Goal: Find specific page/section: Locate a particular part of the current website

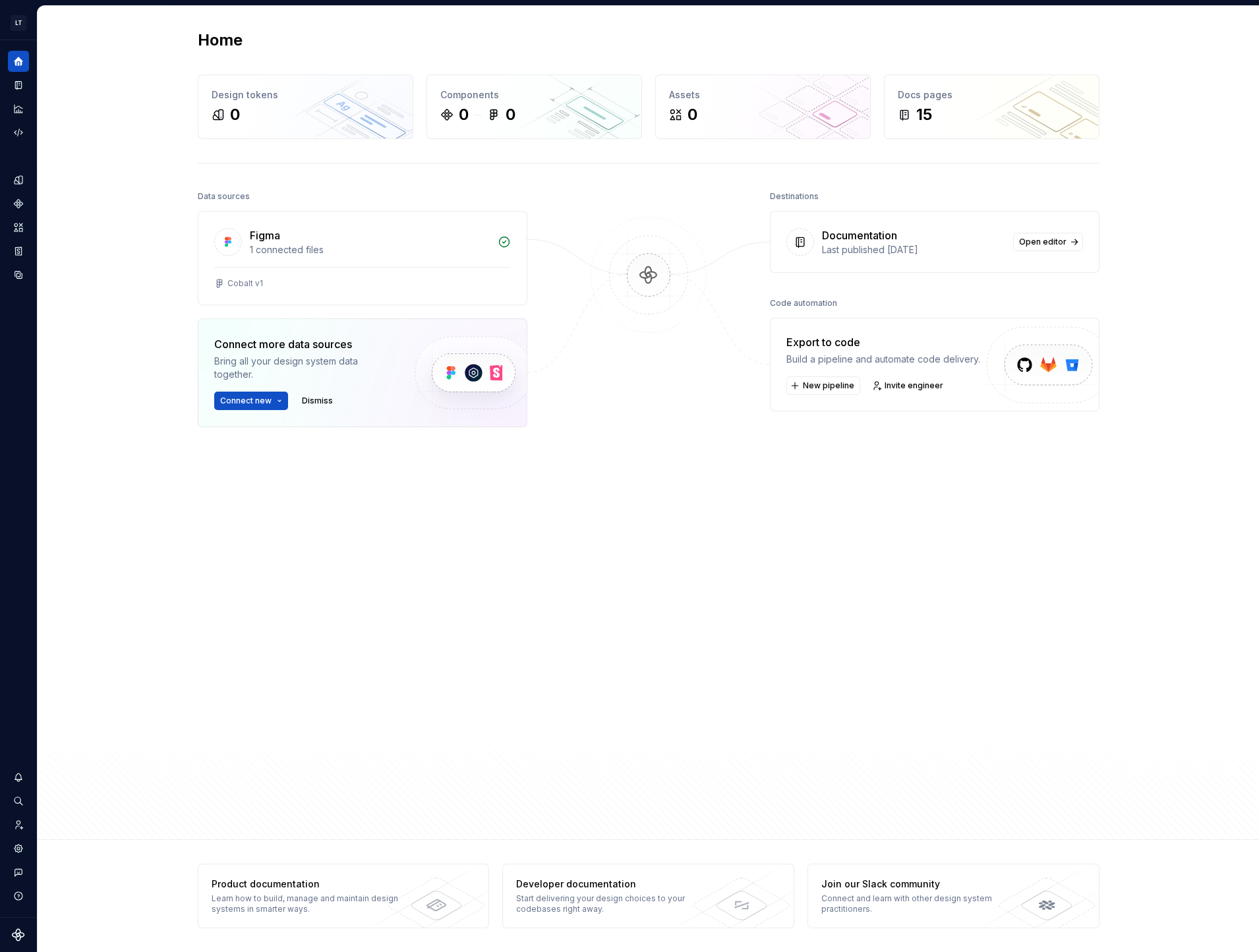
click at [473, 793] on div "Data sources Figma 1 connected files Cobalt v1 Connect more data sources Bring …" at bounding box center [649, 498] width 902 height 623
click at [21, 83] on icon "Documentation" at bounding box center [20, 85] width 5 height 7
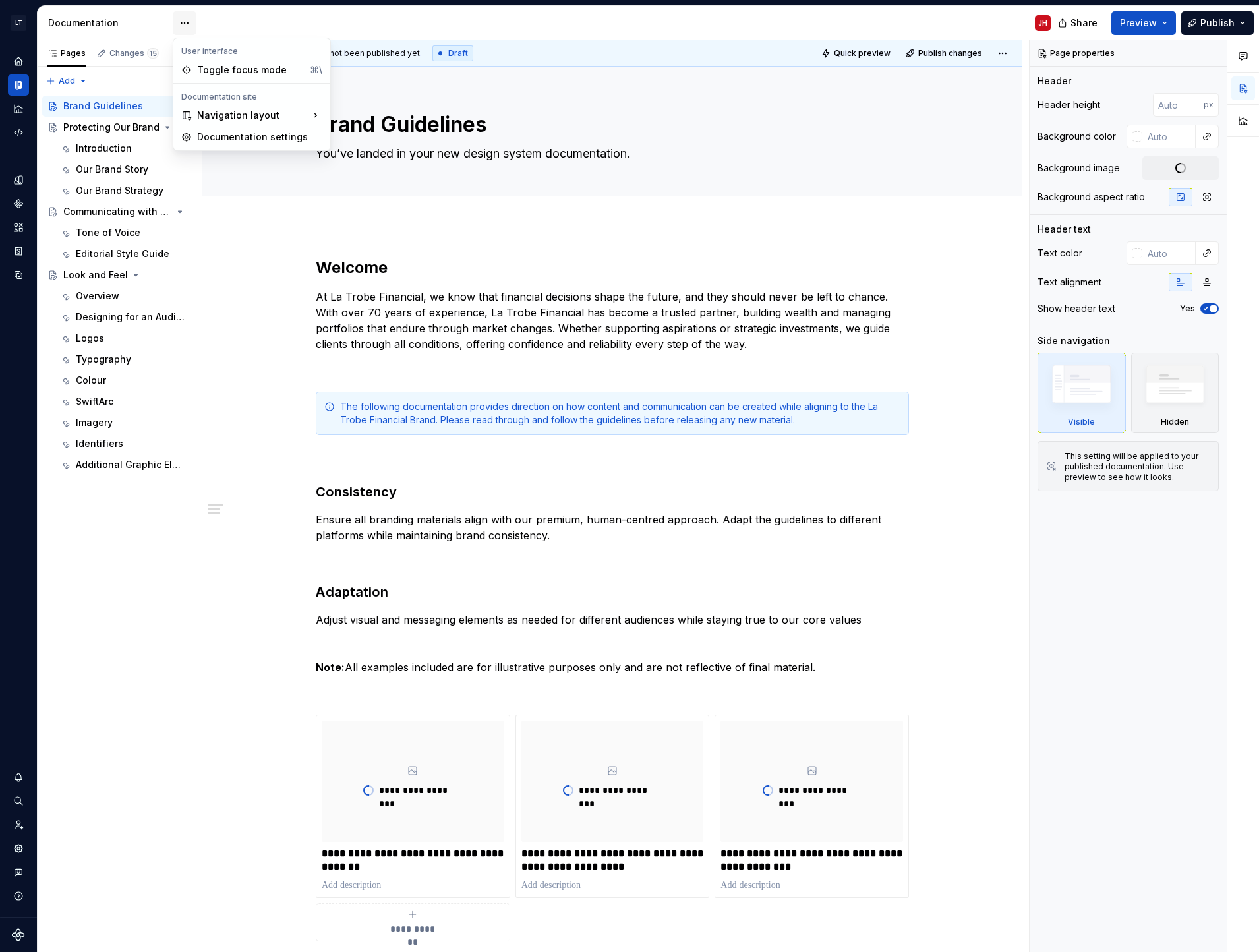
click at [184, 20] on html "LT La Trobe Financial - Brand Guidelines JH Design system data Documentation JH…" at bounding box center [630, 476] width 1259 height 952
click at [91, 23] on html "LT La Trobe Financial - Brand Guidelines JH Design system data Documentation JH…" at bounding box center [630, 476] width 1259 height 952
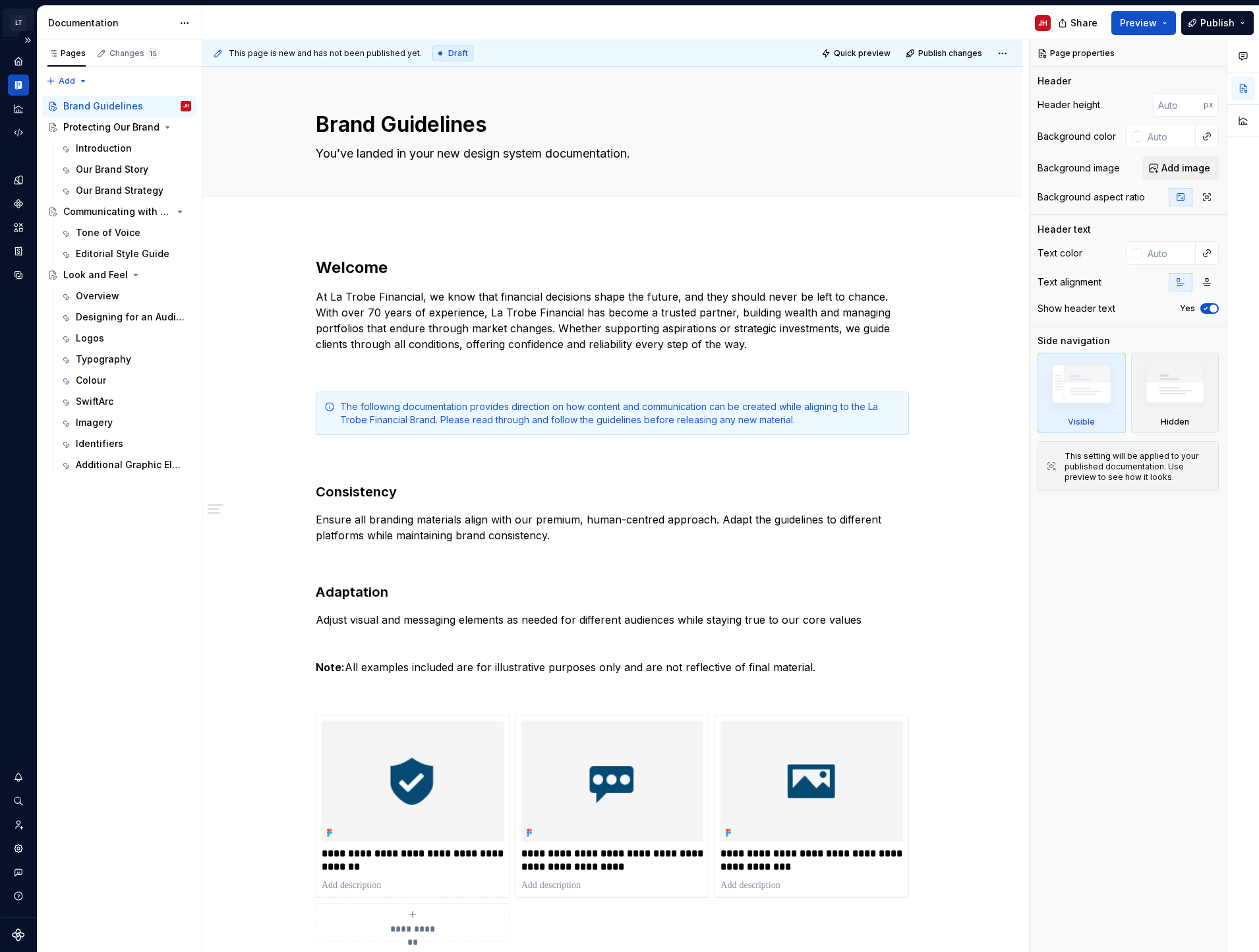
click at [24, 25] on html "LT La Trobe Financial - Brand Guidelines JH Design system data Documentation JH…" at bounding box center [630, 476] width 1259 height 952
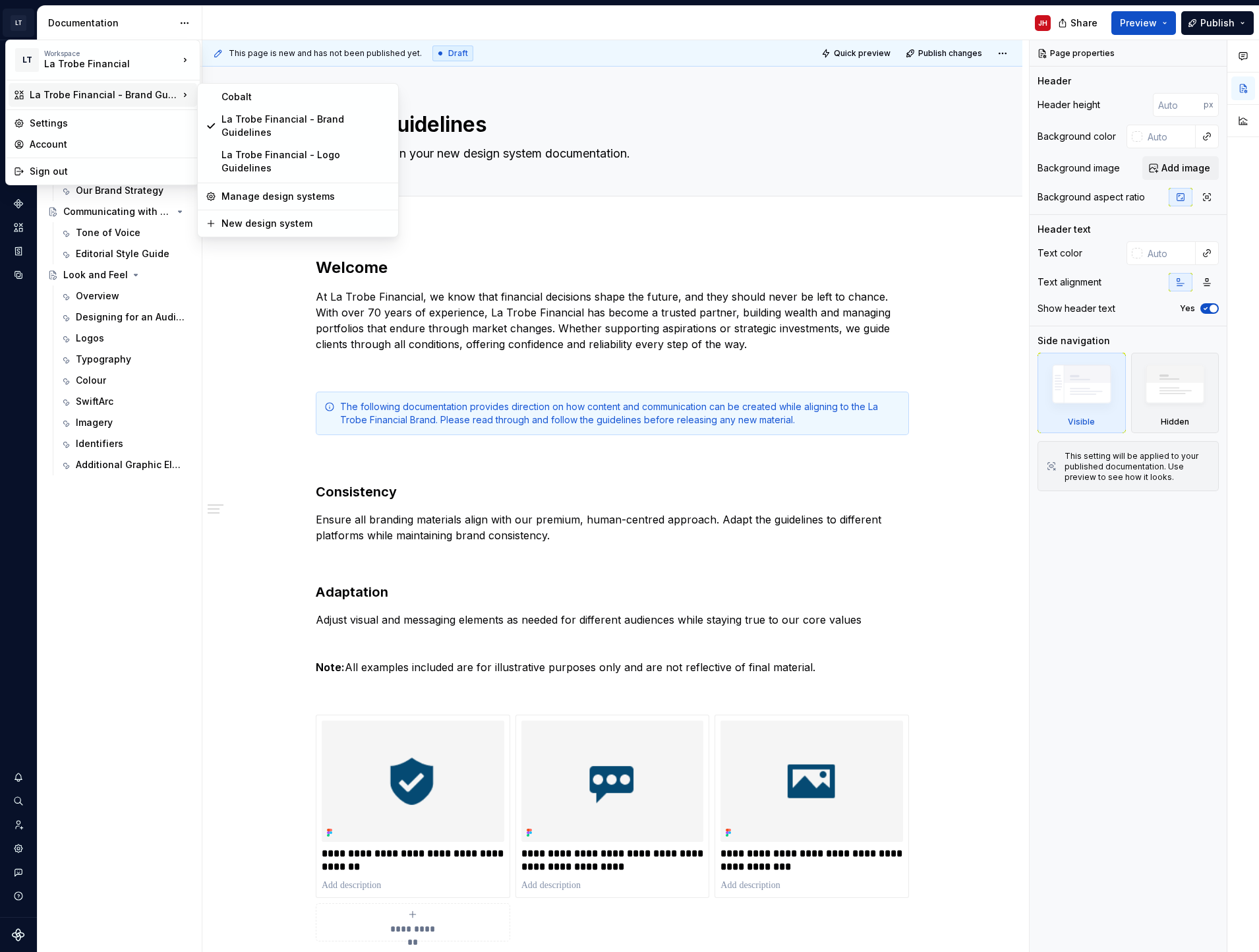
click at [163, 96] on div "La Trobe Financial - Brand Guidelines" at bounding box center [104, 95] width 149 height 13
click at [242, 96] on div "Cobalt" at bounding box center [305, 97] width 169 height 13
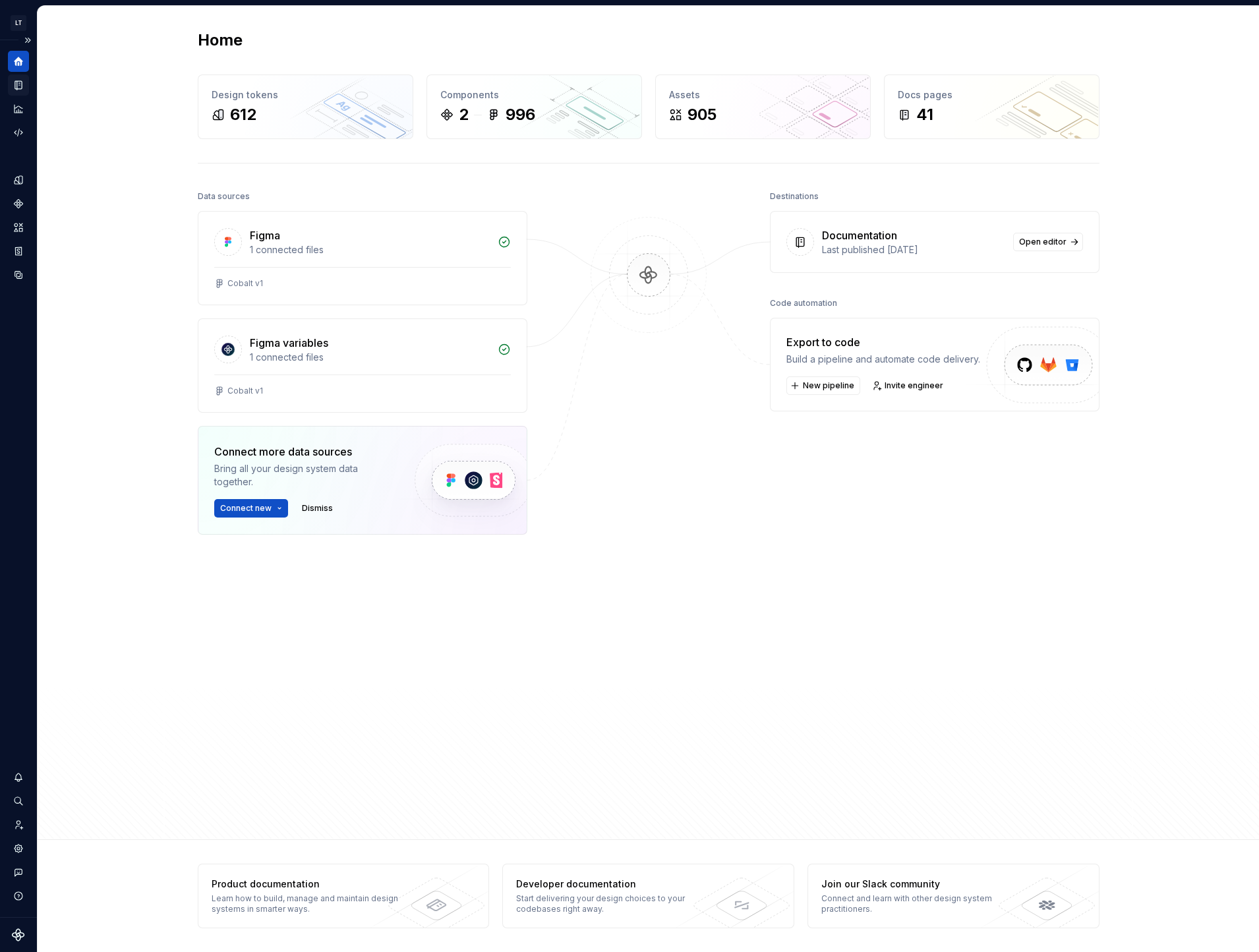
click at [26, 82] on div "Documentation" at bounding box center [19, 85] width 21 height 21
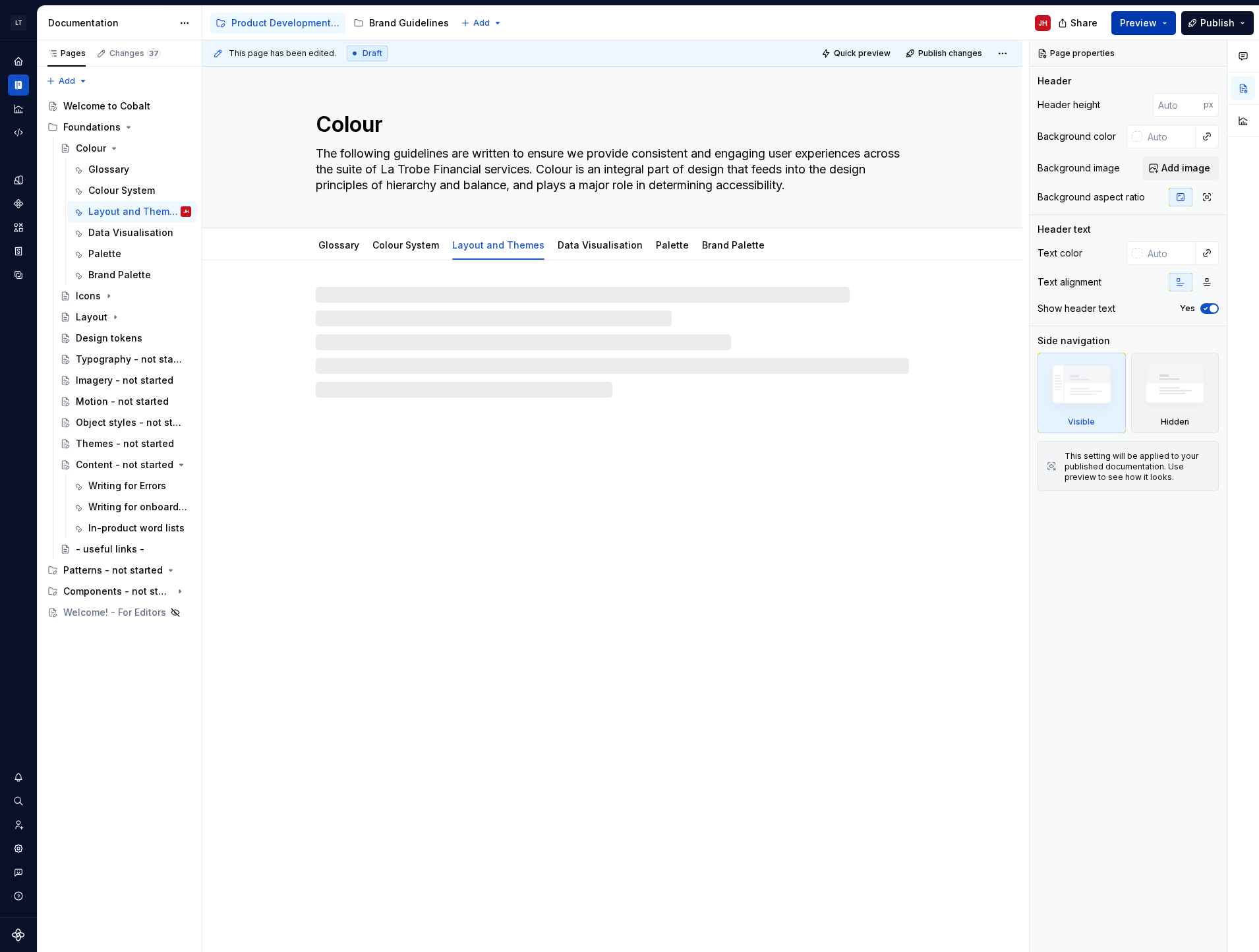
click at [1149, 20] on span "Preview" at bounding box center [1139, 23] width 37 height 13
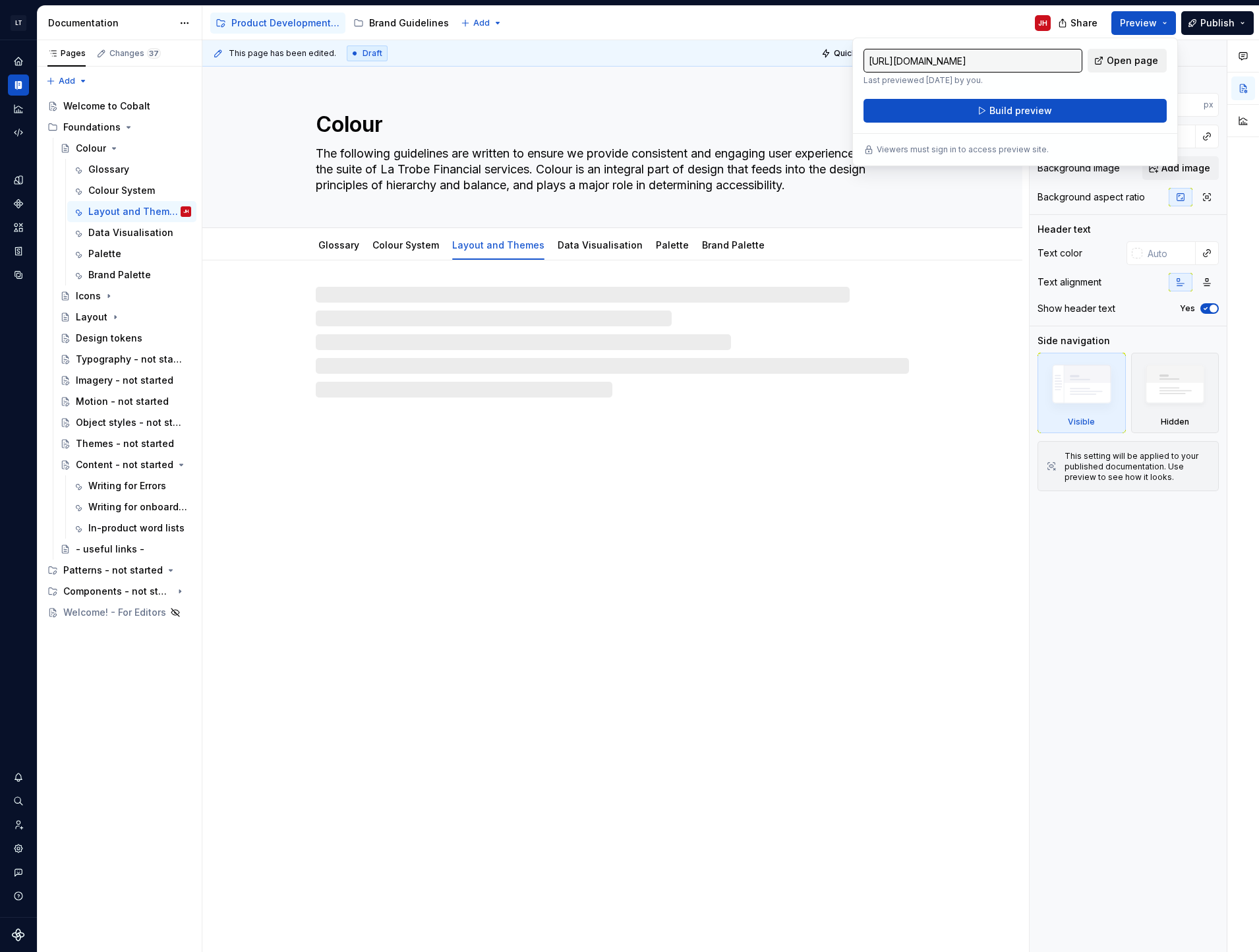
click at [1134, 54] on span "Open page" at bounding box center [1133, 61] width 52 height 13
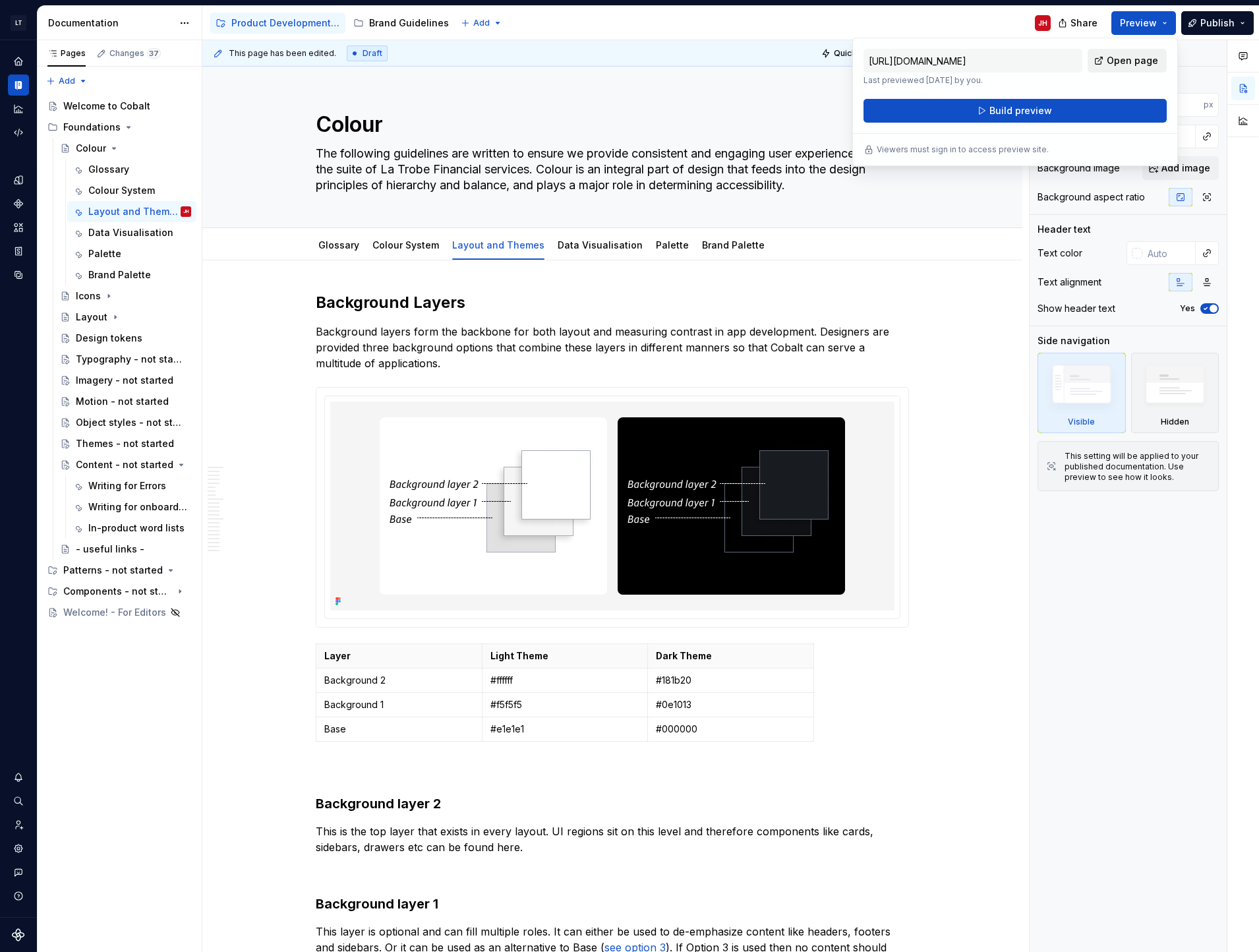
type textarea "*"
